Goal: Answer question/provide support

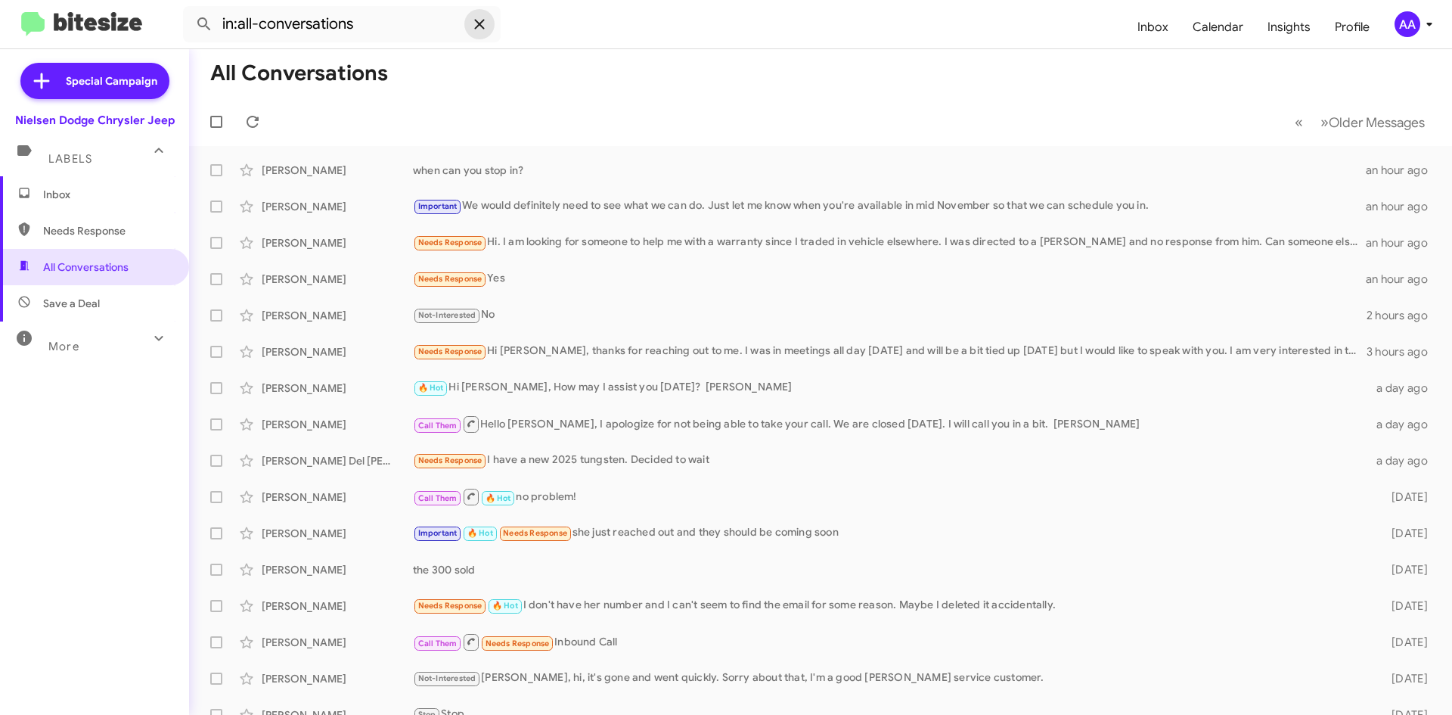
click at [480, 20] on icon at bounding box center [479, 24] width 18 height 18
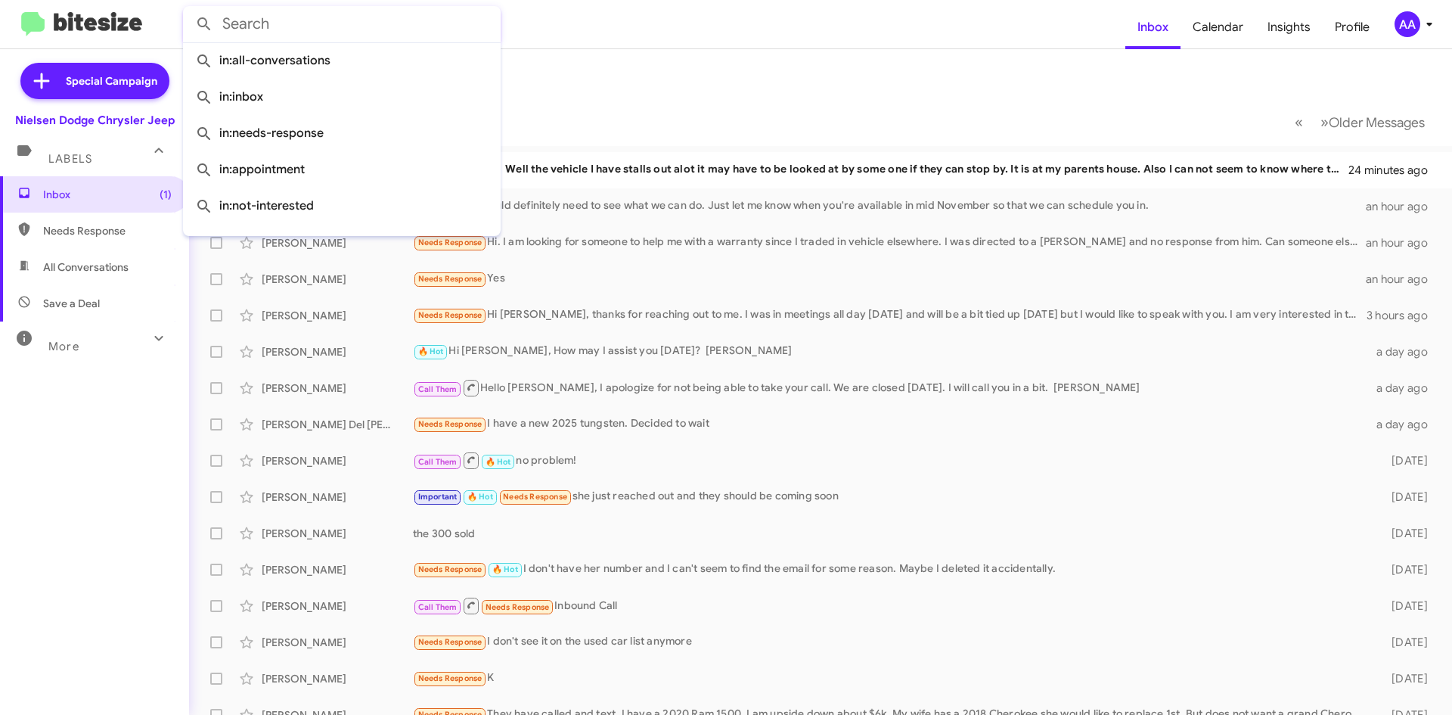
click at [837, 83] on mat-toolbar-row "Inbox" at bounding box center [820, 73] width 1263 height 48
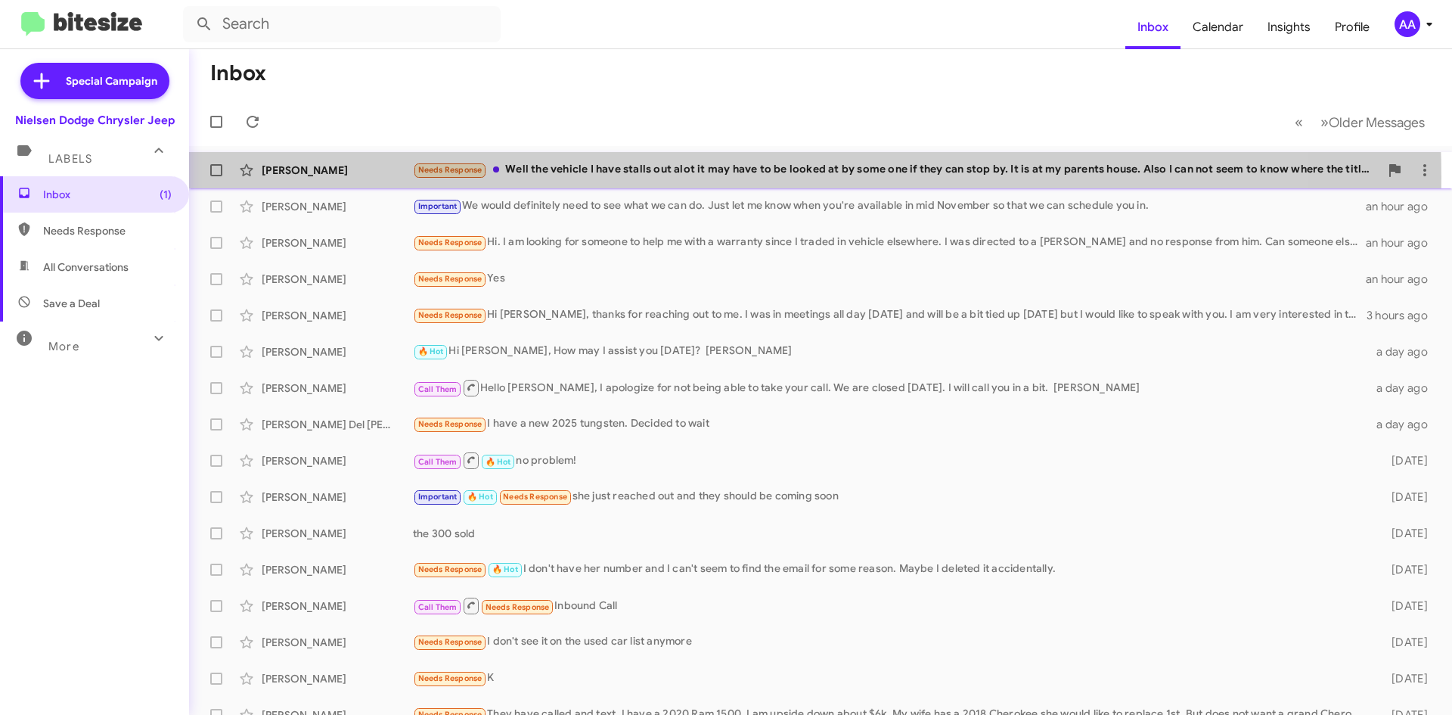
click at [702, 177] on div "Needs Response Well the vehicle I have stalls out alot it may have to be looked…" at bounding box center [896, 169] width 967 height 17
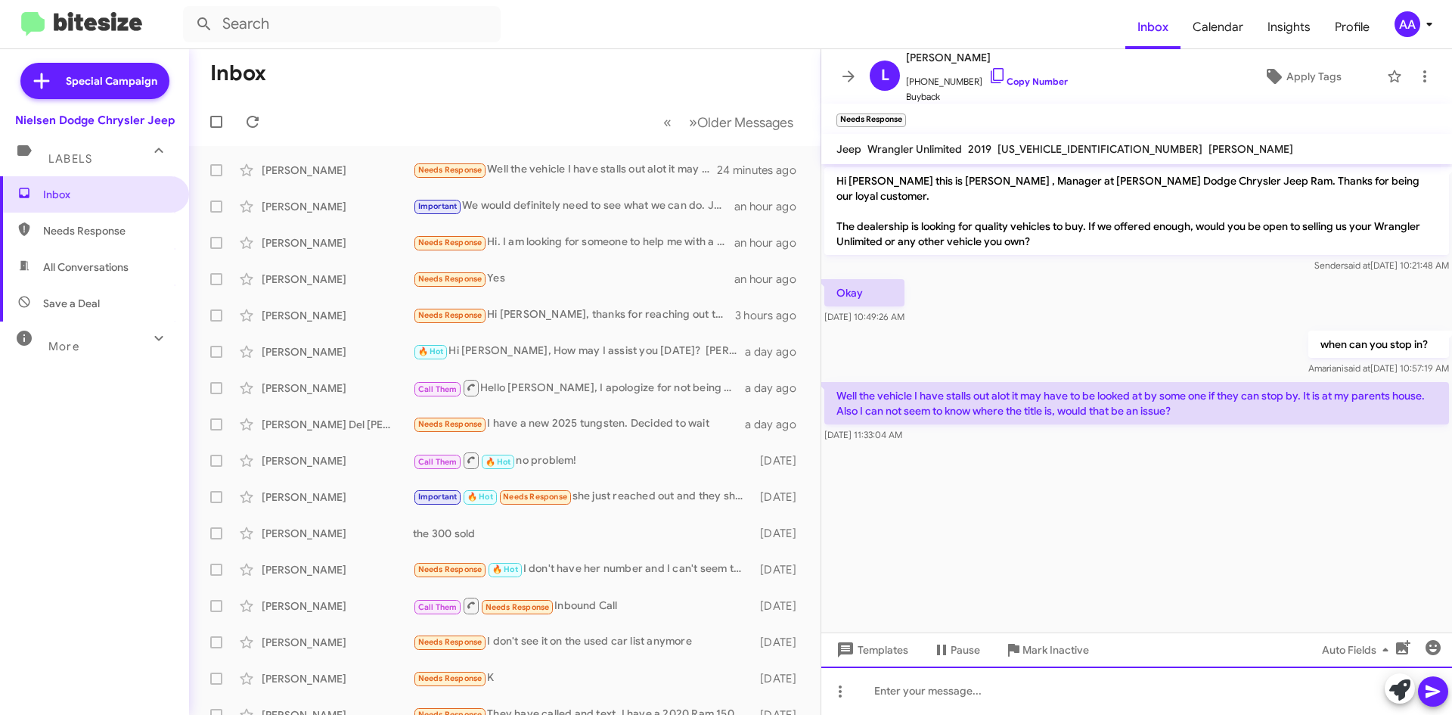
click at [896, 694] on div at bounding box center [1136, 690] width 631 height 48
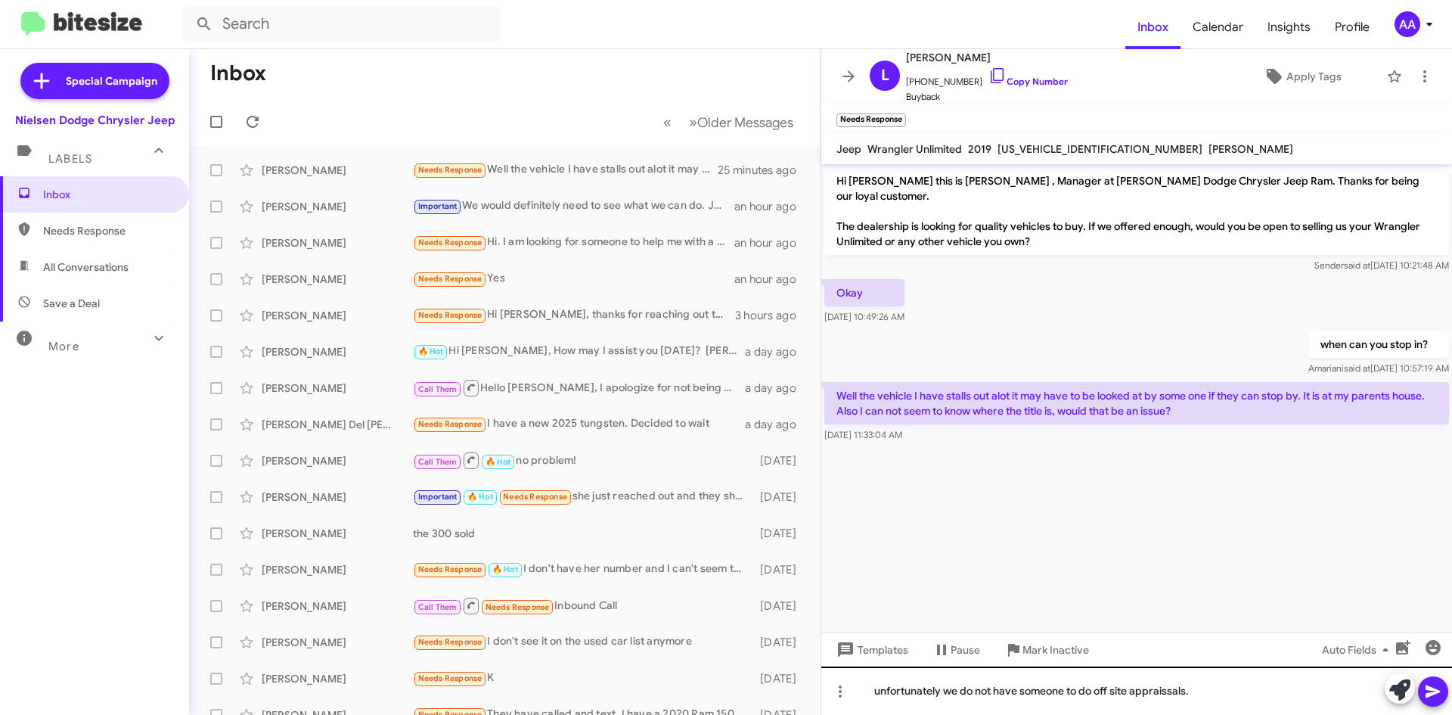
drag, startPoint x: 1169, startPoint y: 678, endPoint x: 1160, endPoint y: 685, distance: 11.5
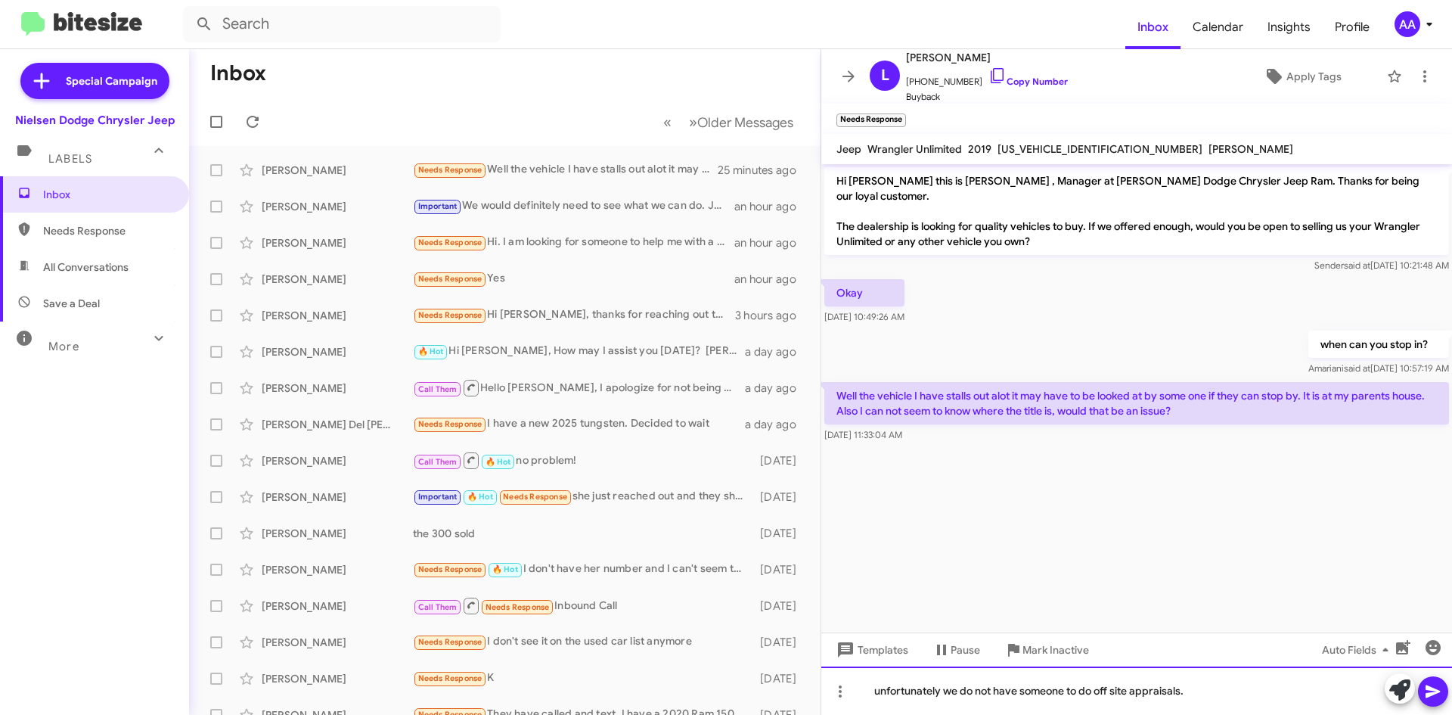
click at [1214, 694] on div "unfortunately we do not have someone to do off site appraisals." at bounding box center [1136, 690] width 631 height 48
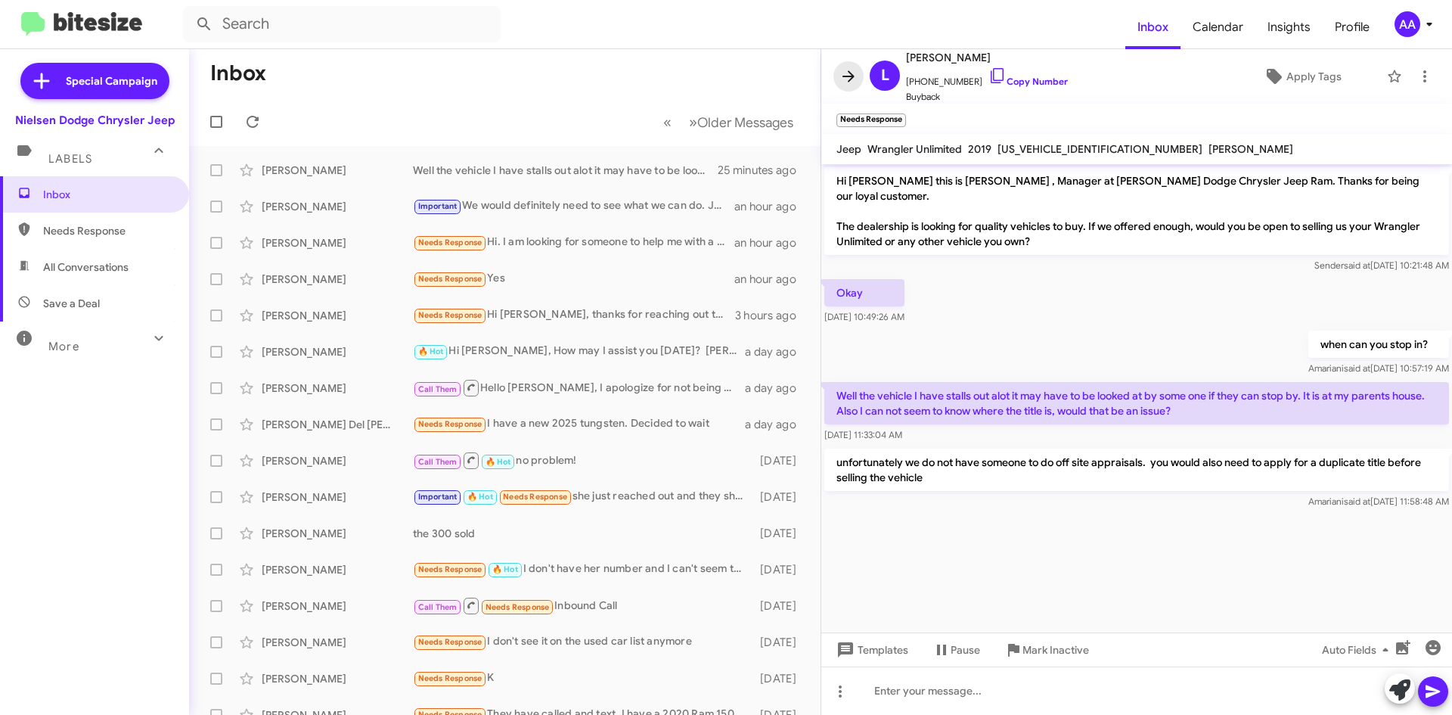
click at [849, 69] on icon at bounding box center [849, 76] width 18 height 18
